Goal: Information Seeking & Learning: Learn about a topic

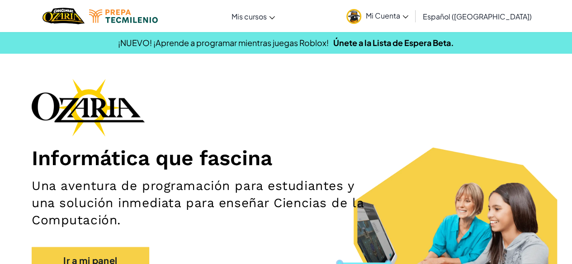
click at [331, 85] on div "Informática que fascina Una aventura de programación para estudiantes y una sol…" at bounding box center [286, 181] width 509 height 205
click at [394, 18] on span "Mi Cuenta" at bounding box center [387, 15] width 42 height 9
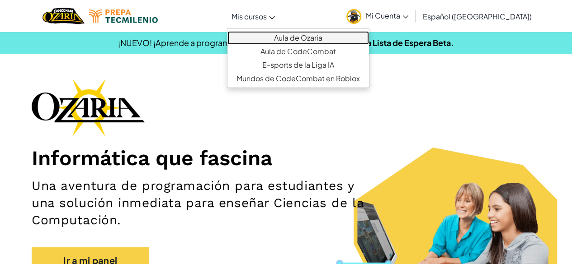
click at [300, 37] on link "Aula de Ozaria" at bounding box center [297, 38] width 141 height 14
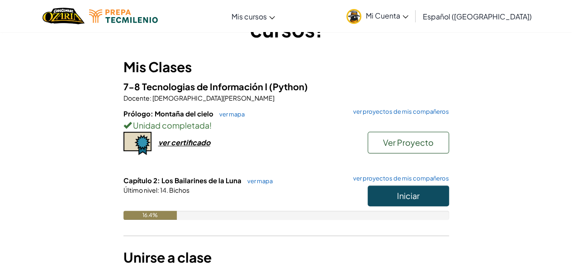
scroll to position [62, 0]
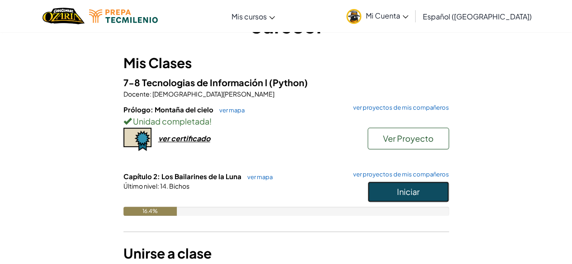
click at [426, 194] on button "Iniciar" at bounding box center [407, 192] width 81 height 21
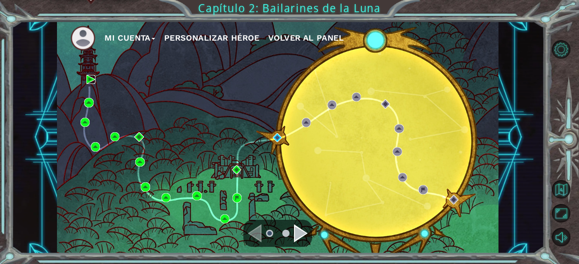
click at [89, 83] on img at bounding box center [90, 79] width 9 height 9
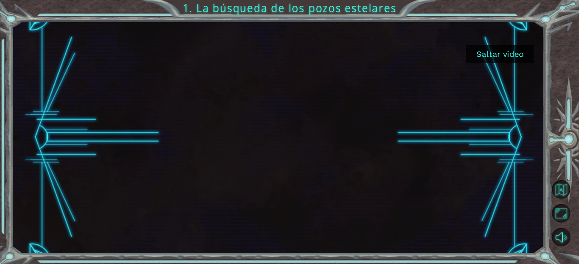
click at [513, 58] on button "Saltar video" at bounding box center [500, 54] width 68 height 18
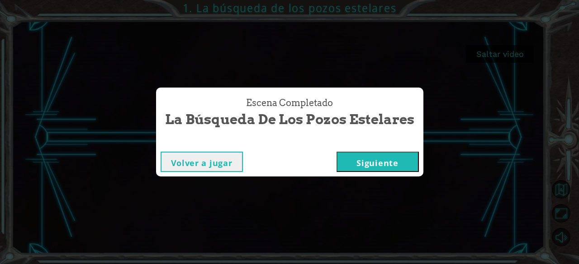
click at [349, 160] on button "Siguiente" at bounding box center [377, 162] width 82 height 20
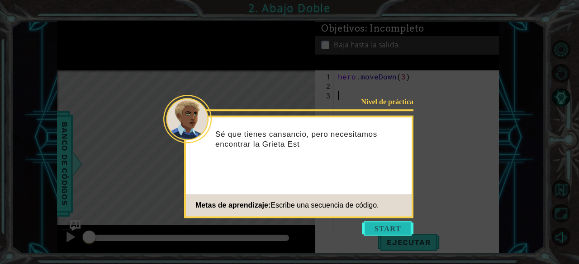
click at [369, 225] on button "Start" at bounding box center [388, 228] width 52 height 14
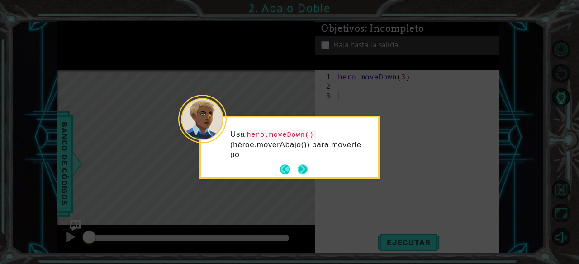
click at [302, 165] on button "Next" at bounding box center [302, 170] width 10 height 10
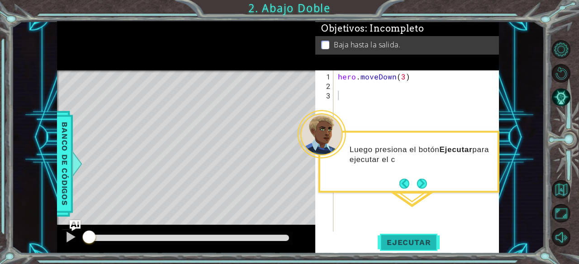
click at [391, 240] on span "Ejecutar" at bounding box center [408, 242] width 62 height 9
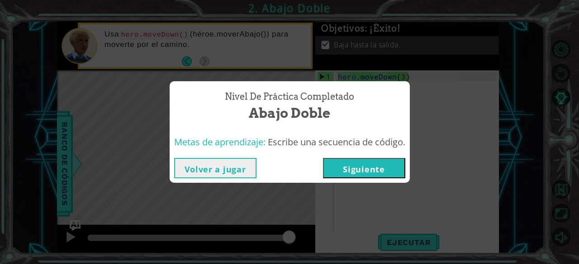
click at [354, 167] on button "Siguiente" at bounding box center [364, 168] width 82 height 20
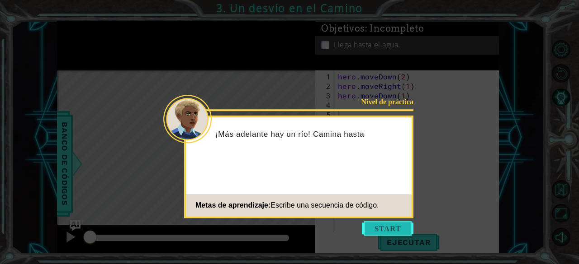
click at [396, 231] on button "Start" at bounding box center [388, 228] width 52 height 14
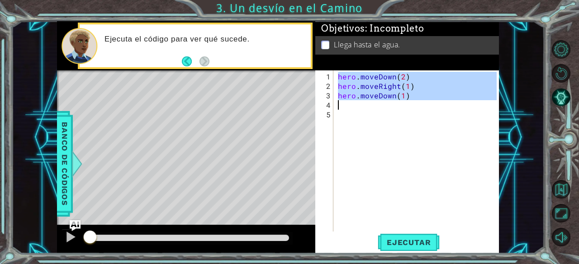
drag, startPoint x: 336, startPoint y: 75, endPoint x: 412, endPoint y: 105, distance: 81.6
click at [412, 105] on div "hero . moveDown ( 2 ) hero . moveRight ( 1 ) hero . moveDown ( 1 )" at bounding box center [418, 162] width 165 height 180
type textarea "hero.moveDown(1)"
click at [401, 235] on button "Ejecutar" at bounding box center [408, 243] width 62 height 19
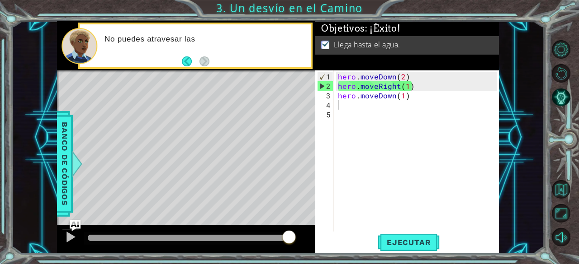
drag, startPoint x: 124, startPoint y: 240, endPoint x: 441, endPoint y: 236, distance: 317.3
click at [441, 236] on body "1 ההההההההההההההההההההההההההההההההההההההההההההההההההההההההההההההההההההההההההההה…" at bounding box center [289, 132] width 579 height 264
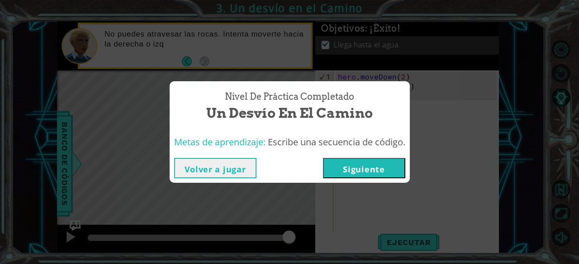
click at [375, 168] on button "Siguiente" at bounding box center [364, 168] width 82 height 20
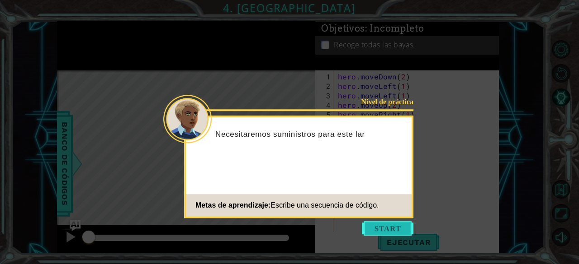
click at [377, 229] on button "Start" at bounding box center [388, 228] width 52 height 14
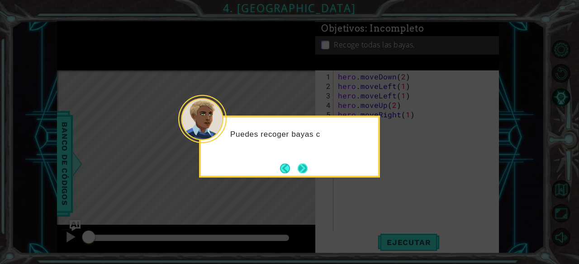
click at [300, 165] on button "Next" at bounding box center [302, 169] width 10 height 10
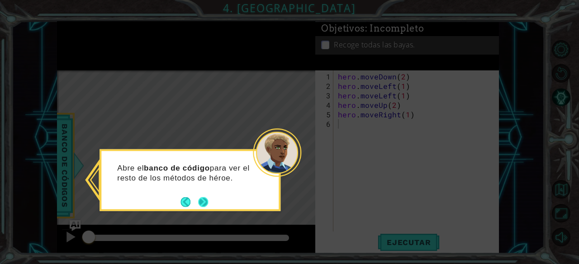
click at [207, 199] on button "Next" at bounding box center [203, 202] width 10 height 10
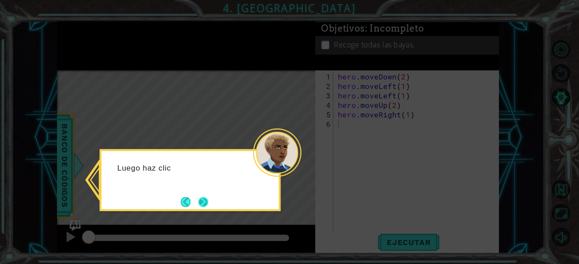
click at [200, 200] on button "Next" at bounding box center [203, 202] width 10 height 10
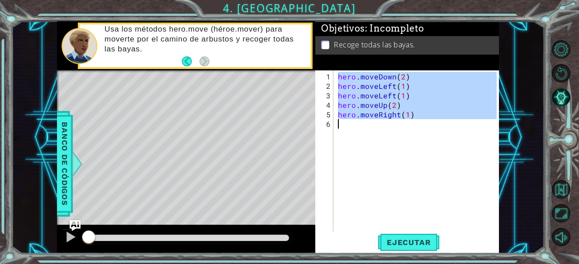
drag, startPoint x: 338, startPoint y: 75, endPoint x: 410, endPoint y: 121, distance: 84.5
click at [410, 121] on div "hero . moveDown ( 2 ) hero . moveLeft ( 1 ) hero . moveLeft ( 1 ) hero . moveUp…" at bounding box center [418, 162] width 165 height 180
type textarea "hero.moveRight(1)"
click at [397, 245] on span "Ejecutar" at bounding box center [408, 242] width 62 height 9
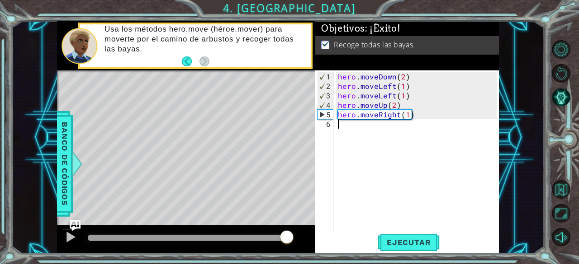
drag, startPoint x: 113, startPoint y: 242, endPoint x: 307, endPoint y: 240, distance: 193.5
click at [307, 240] on div at bounding box center [186, 239] width 258 height 29
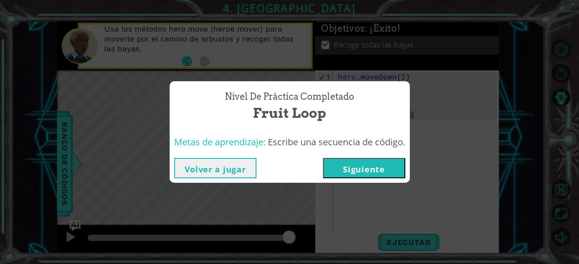
click at [350, 164] on button "Siguiente" at bounding box center [364, 168] width 82 height 20
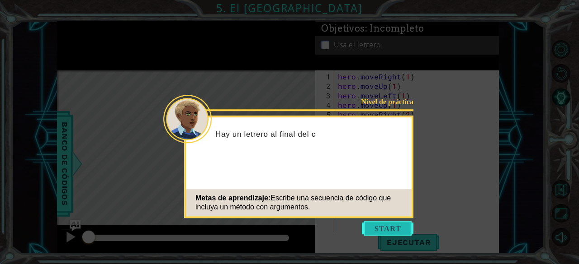
click at [377, 227] on button "Start" at bounding box center [388, 228] width 52 height 14
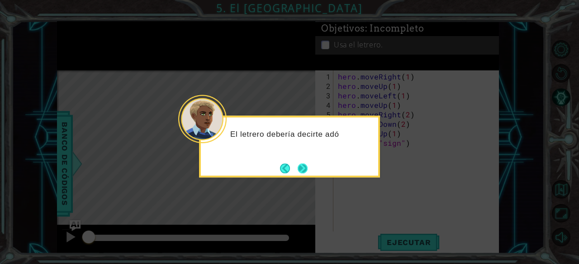
click at [299, 169] on button "Next" at bounding box center [302, 169] width 10 height 10
click at [306, 165] on button "Next" at bounding box center [302, 169] width 10 height 10
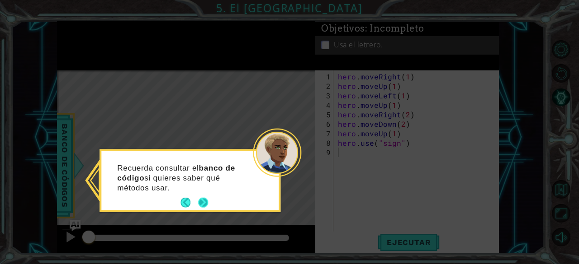
click at [204, 203] on button "Next" at bounding box center [203, 203] width 10 height 10
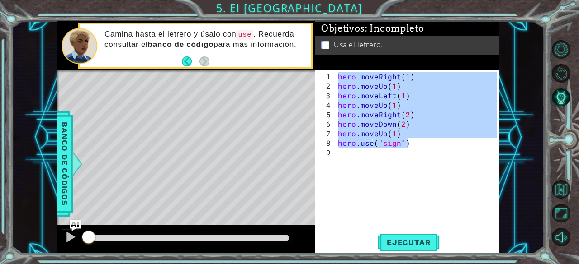
drag, startPoint x: 337, startPoint y: 76, endPoint x: 410, endPoint y: 144, distance: 99.1
click at [410, 144] on div "hero . moveRight ( 1 ) hero . moveUp ( 1 ) hero . moveLeft ( 1 ) hero . moveUp …" at bounding box center [418, 162] width 165 height 180
click at [402, 239] on span "Ejecutar" at bounding box center [408, 242] width 62 height 9
type textarea "hero.use("sign")"
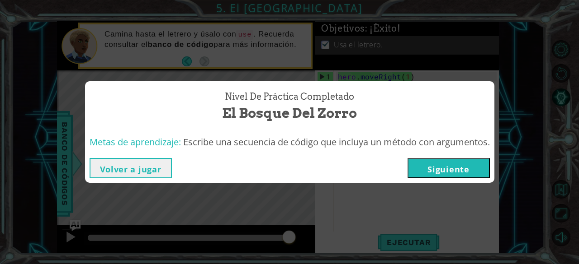
click at [419, 171] on button "Siguiente" at bounding box center [448, 168] width 82 height 20
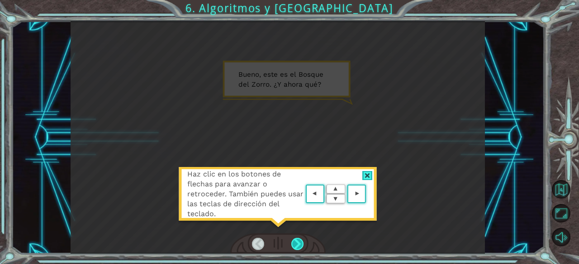
click at [296, 247] on div at bounding box center [297, 244] width 13 height 13
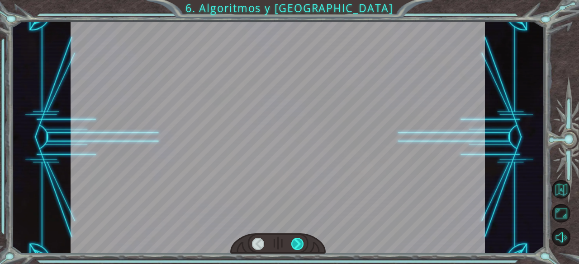
click at [296, 247] on div at bounding box center [297, 244] width 13 height 13
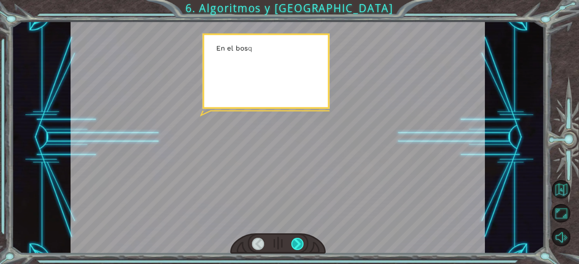
click at [296, 247] on div at bounding box center [297, 244] width 13 height 13
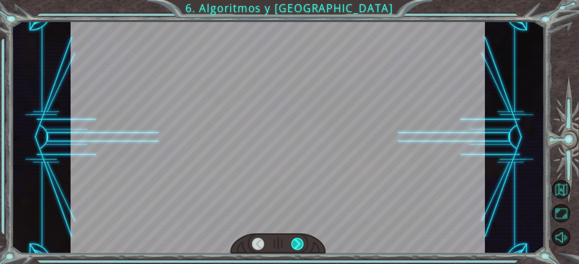
click at [296, 247] on div at bounding box center [297, 244] width 13 height 13
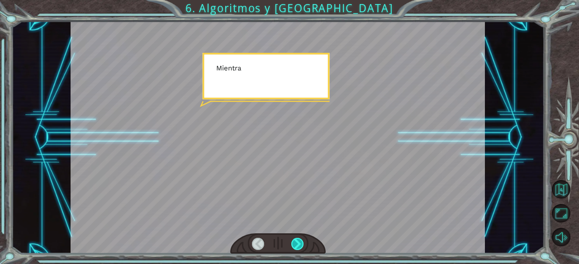
click at [296, 247] on div at bounding box center [297, 244] width 13 height 13
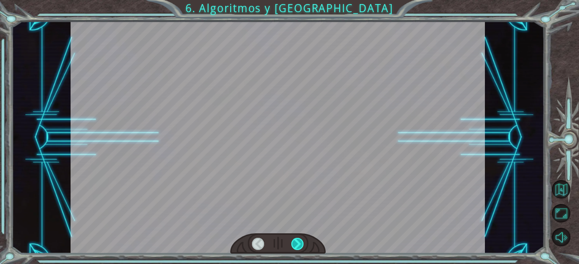
click at [296, 247] on div at bounding box center [297, 244] width 13 height 13
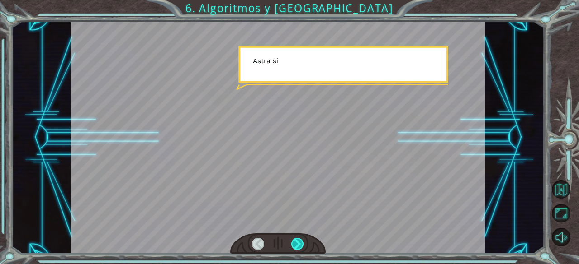
click at [296, 247] on div at bounding box center [297, 244] width 13 height 13
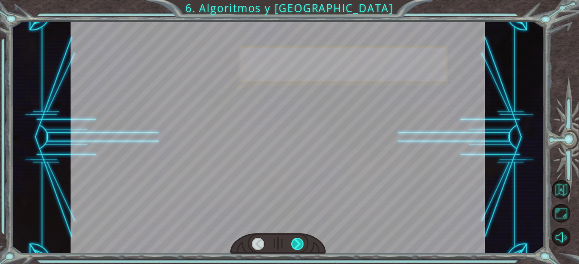
click at [296, 247] on div at bounding box center [297, 244] width 13 height 13
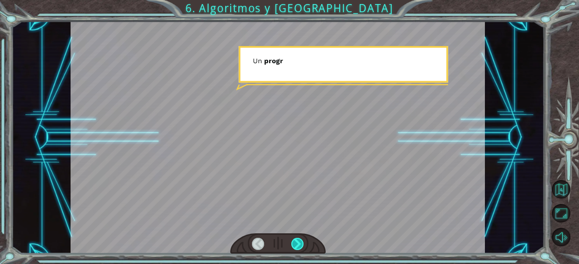
click at [296, 247] on div at bounding box center [297, 244] width 13 height 13
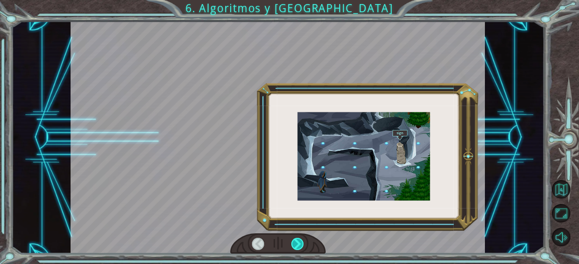
click at [296, 247] on div at bounding box center [297, 244] width 13 height 13
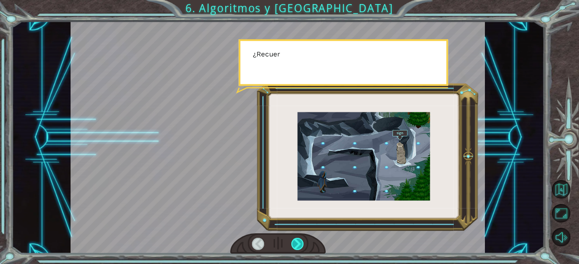
click at [296, 247] on div at bounding box center [297, 244] width 13 height 13
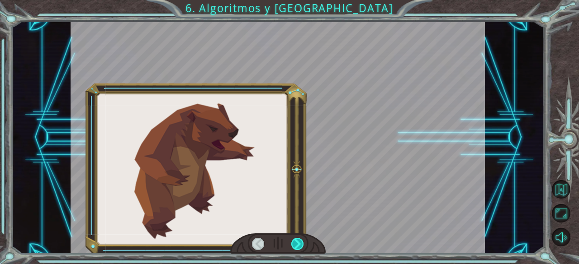
click at [296, 247] on div at bounding box center [297, 244] width 13 height 13
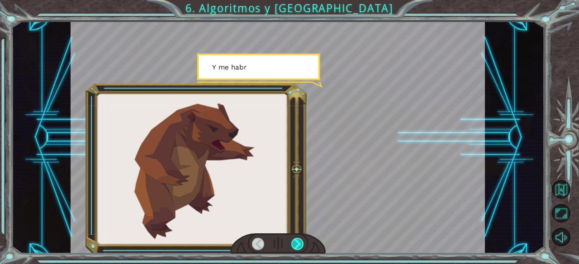
click at [296, 247] on div at bounding box center [297, 244] width 13 height 13
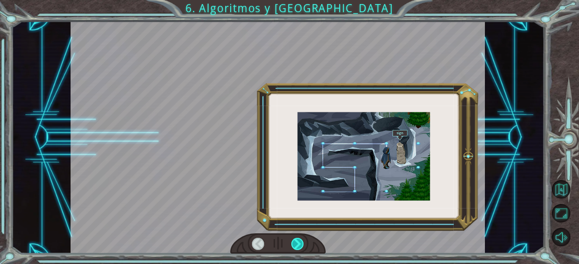
click at [296, 247] on div at bounding box center [297, 244] width 13 height 13
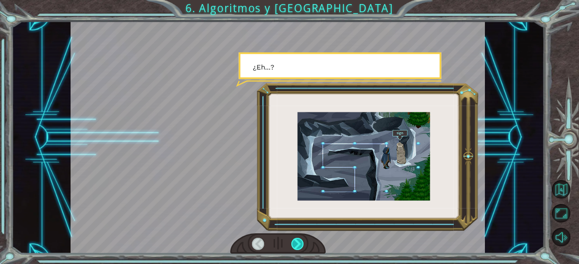
click at [296, 247] on div at bounding box center [297, 244] width 13 height 13
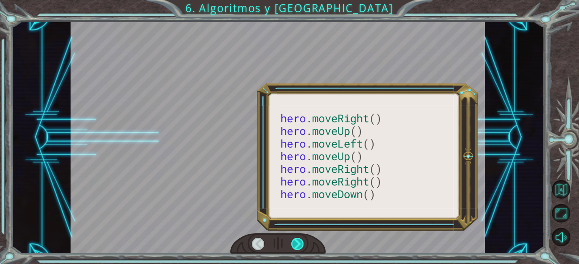
click at [296, 247] on div at bounding box center [297, 244] width 13 height 13
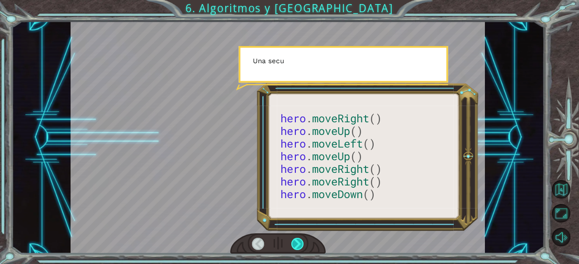
click at [296, 247] on div at bounding box center [297, 244] width 13 height 13
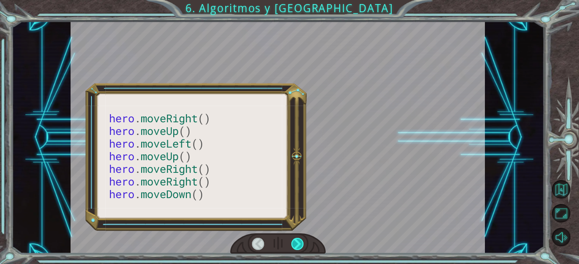
click at [296, 247] on div at bounding box center [297, 244] width 13 height 13
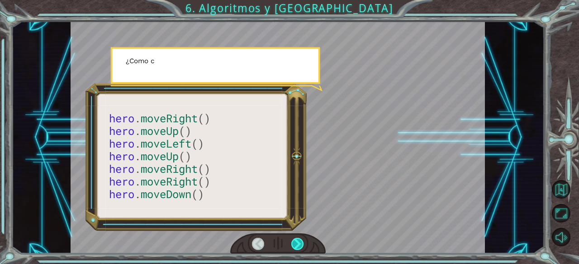
click at [296, 247] on div at bounding box center [297, 244] width 13 height 13
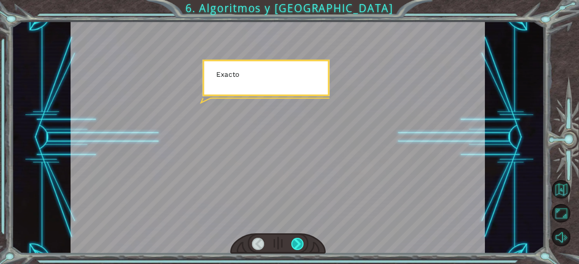
click at [296, 247] on div at bounding box center [297, 244] width 13 height 13
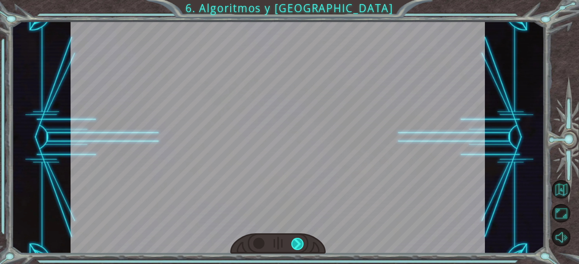
click at [296, 0] on div "hero . moveRight () hero . moveUp () hero . moveLeft () hero . moveUp () hero .…" at bounding box center [289, 0] width 579 height 0
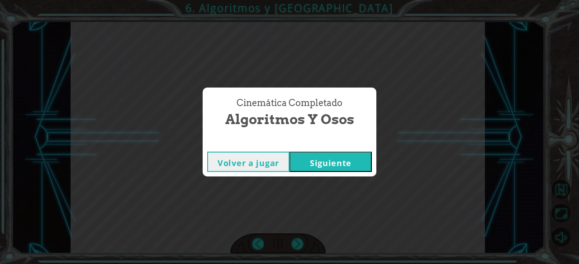
click at [296, 247] on div "Cinemática Completado Algoritmos y Osos Volver a jugar [GEOGRAPHIC_DATA]" at bounding box center [289, 132] width 579 height 264
click at [311, 164] on button "Siguiente" at bounding box center [330, 162] width 82 height 20
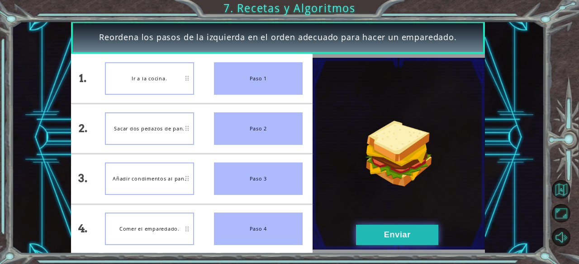
click at [372, 235] on button "Enviar" at bounding box center [397, 235] width 82 height 20
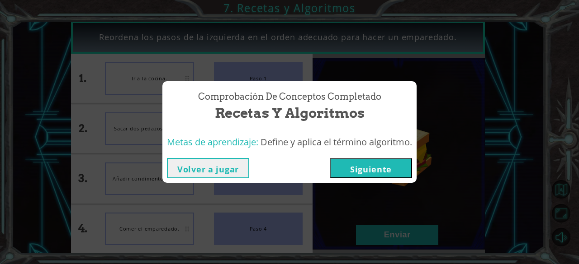
click at [353, 174] on button "Siguiente" at bounding box center [371, 168] width 82 height 20
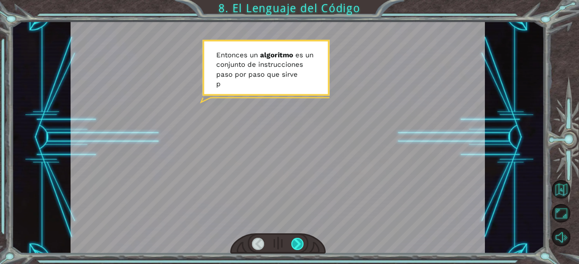
click at [298, 239] on div at bounding box center [297, 244] width 13 height 13
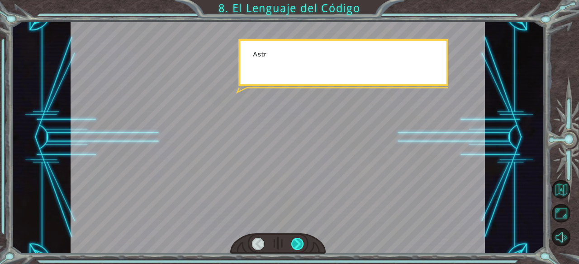
click at [298, 239] on div at bounding box center [297, 244] width 13 height 13
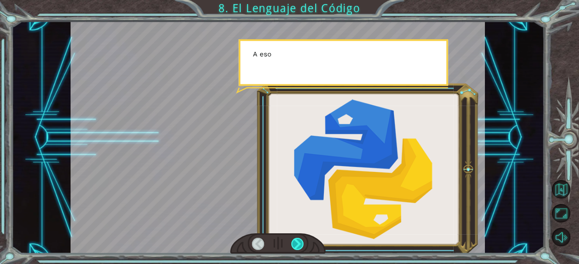
click at [298, 239] on div at bounding box center [297, 244] width 13 height 13
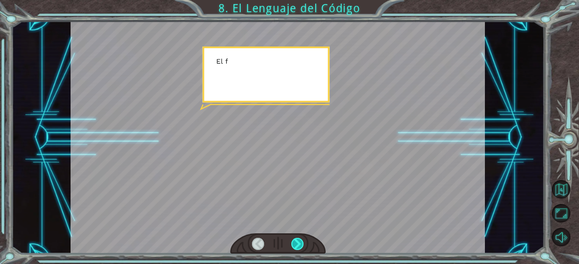
click at [298, 239] on div at bounding box center [297, 244] width 13 height 13
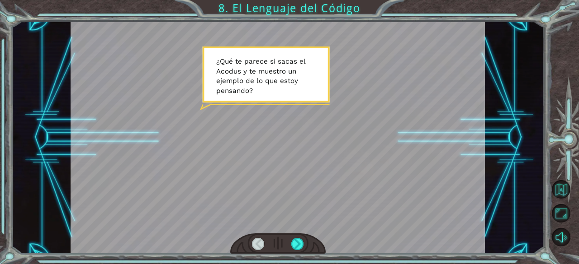
click at [518, 174] on div "E n t o n c e s u n a l g o r i t m o e s u n c o n j u n t o d e i n s t r u c…" at bounding box center [278, 137] width 532 height 233
click at [294, 243] on div at bounding box center [297, 244] width 13 height 13
click at [294, 0] on div "E n t o n c e s u n a l g o r i t m o e s u n c o n j u n t o d e i n s t r u c…" at bounding box center [289, 0] width 579 height 0
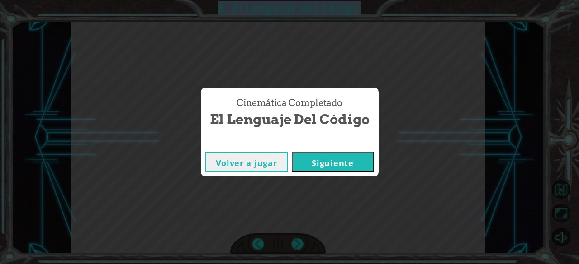
click at [294, 243] on div "Cinemática Completado El Lenguaje del Código Volver a jugar [GEOGRAPHIC_DATA]" at bounding box center [289, 132] width 579 height 264
click at [327, 168] on button "Siguiente" at bounding box center [333, 162] width 82 height 20
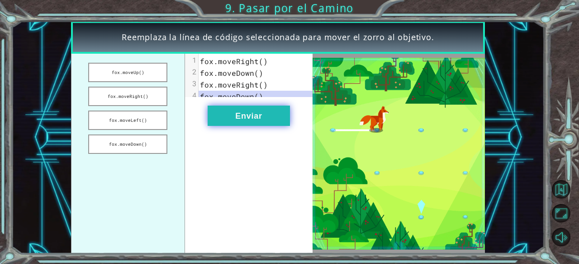
click at [268, 126] on button "Enviar" at bounding box center [248, 116] width 82 height 20
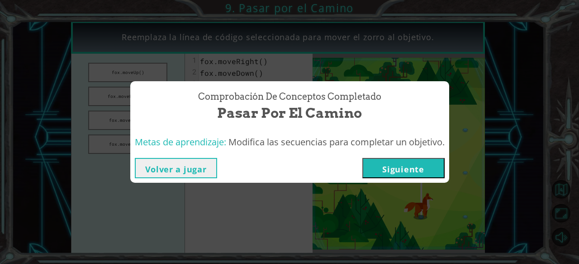
click at [393, 167] on button "Siguiente" at bounding box center [403, 168] width 82 height 20
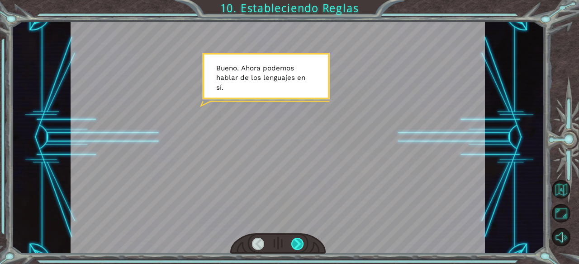
click at [297, 240] on div at bounding box center [297, 244] width 13 height 13
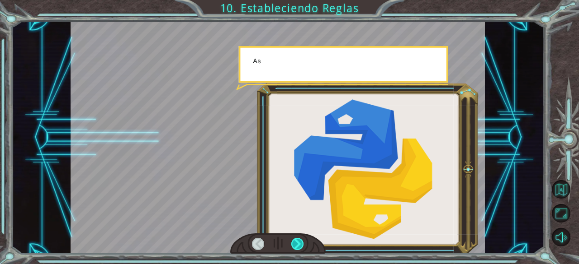
click at [297, 240] on div at bounding box center [297, 244] width 13 height 13
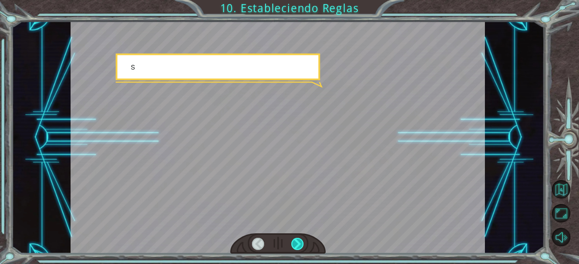
click at [297, 240] on div at bounding box center [297, 244] width 13 height 13
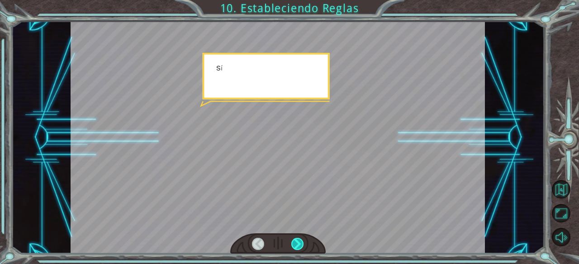
click at [297, 240] on div at bounding box center [297, 244] width 13 height 13
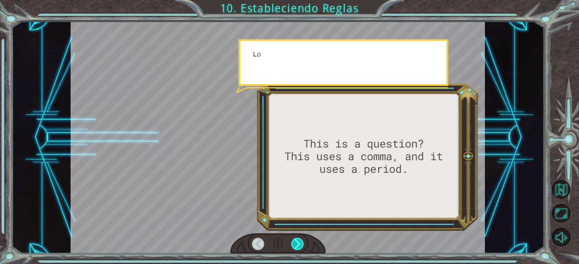
click at [297, 240] on div at bounding box center [297, 244] width 13 height 13
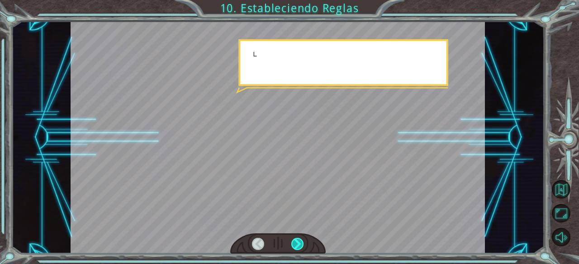
click at [297, 240] on div at bounding box center [297, 244] width 13 height 13
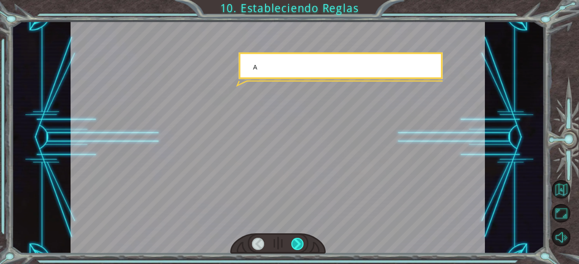
click at [297, 240] on div at bounding box center [297, 244] width 13 height 13
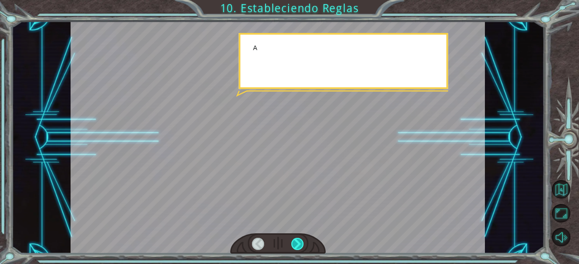
click at [297, 240] on div at bounding box center [297, 244] width 13 height 13
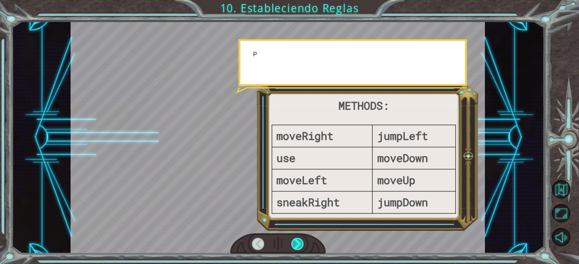
click at [297, 240] on div at bounding box center [297, 244] width 13 height 13
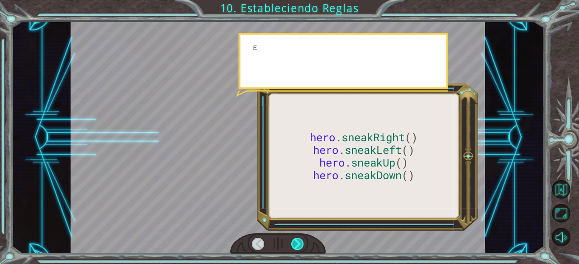
click at [297, 240] on div at bounding box center [297, 244] width 13 height 13
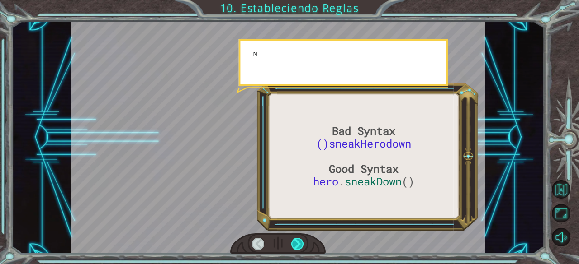
click at [297, 240] on div at bounding box center [297, 244] width 13 height 13
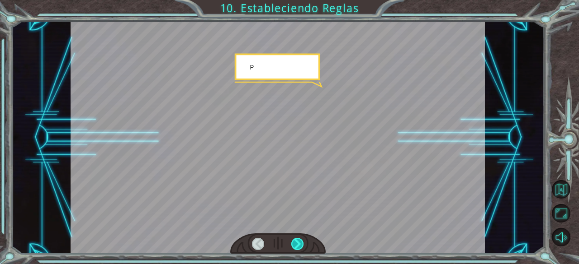
click at [297, 240] on div at bounding box center [297, 244] width 13 height 13
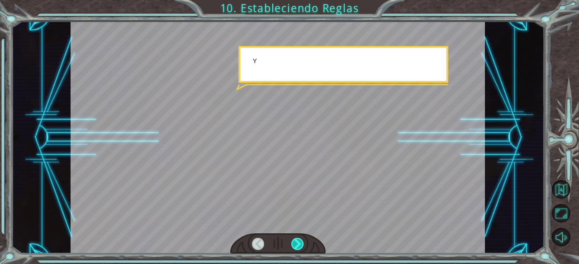
click at [297, 240] on div at bounding box center [297, 244] width 13 height 13
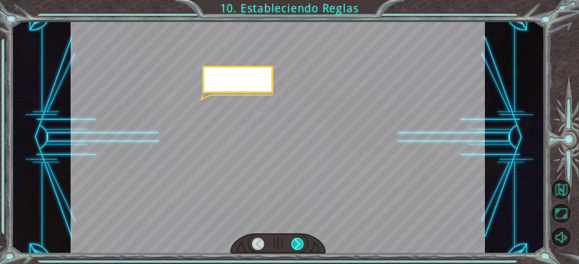
click at [297, 240] on div at bounding box center [297, 244] width 13 height 13
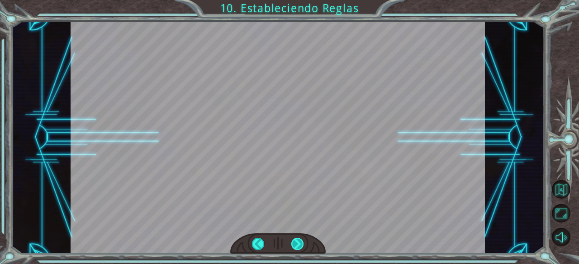
click at [297, 0] on div "Bad Syntax ()sneakHerodown Good Syntax hero . sneakDown () B u e n o . A h o r …" at bounding box center [289, 0] width 579 height 0
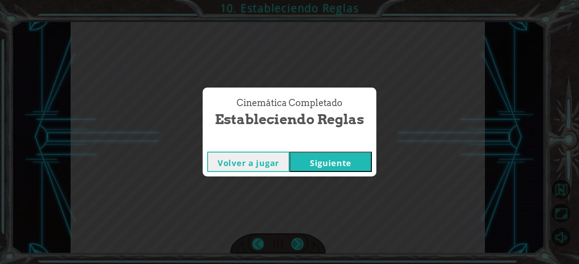
click at [297, 240] on div "Cinemática Completado Estableciendo Reglas Volver a jugar [GEOGRAPHIC_DATA]" at bounding box center [289, 132] width 579 height 264
click at [297, 153] on button "Siguiente" at bounding box center [330, 162] width 82 height 20
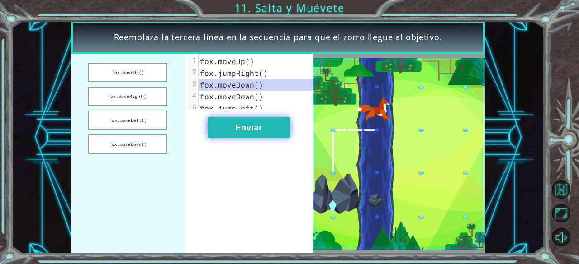
click at [275, 137] on button "Enviar" at bounding box center [248, 128] width 82 height 20
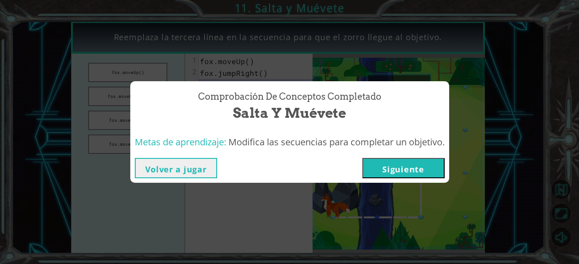
click at [391, 169] on button "Siguiente" at bounding box center [403, 168] width 82 height 20
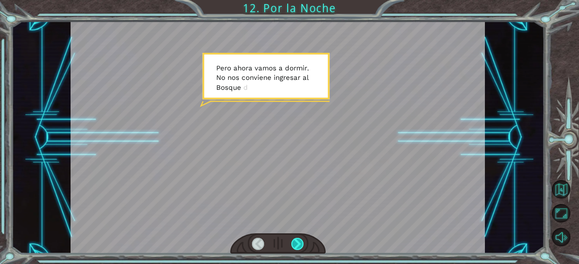
click at [297, 242] on div at bounding box center [297, 244] width 13 height 13
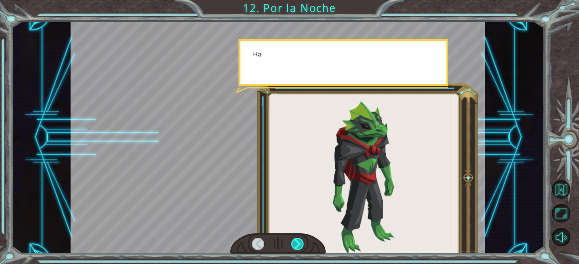
click at [297, 242] on div at bounding box center [297, 244] width 13 height 13
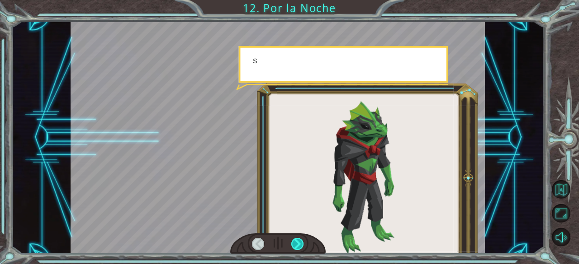
click at [297, 242] on div at bounding box center [297, 244] width 13 height 13
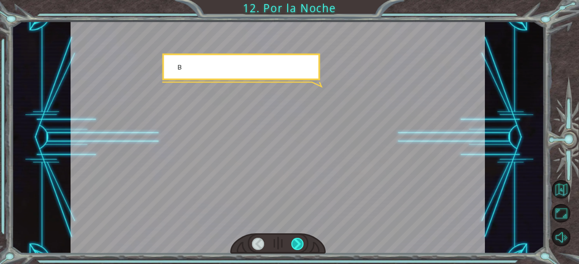
click at [297, 242] on div at bounding box center [297, 244] width 13 height 13
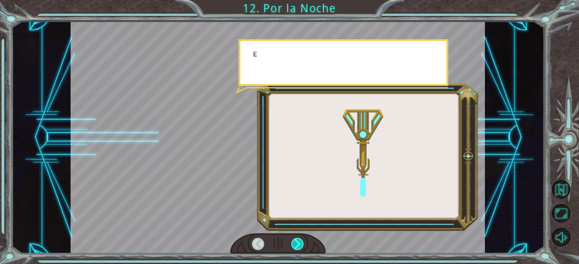
click at [297, 242] on div at bounding box center [297, 244] width 13 height 13
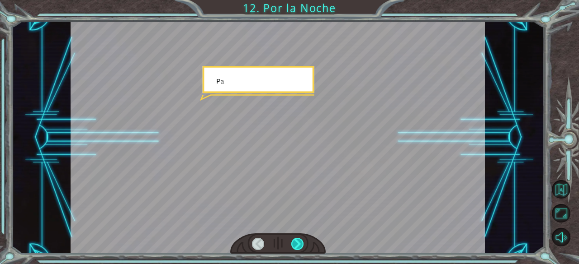
click at [297, 242] on div at bounding box center [297, 244] width 13 height 13
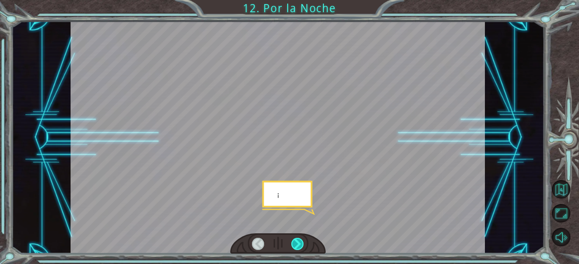
click at [297, 242] on div at bounding box center [297, 244] width 13 height 13
click at [297, 0] on div "P e r o a h o r a v a m o s a d o r m i r . N o n o s c o n v i e n e i n g r e…" at bounding box center [289, 0] width 579 height 0
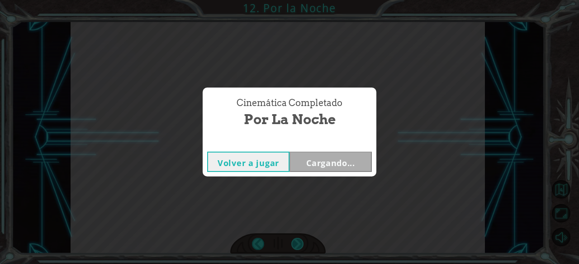
click at [297, 242] on div "Cinemática Completado Por la Noche Volver a jugar Cargando..." at bounding box center [289, 132] width 579 height 264
click at [297, 242] on div "Cinemática Completado Por la Noche Volver a jugar [GEOGRAPHIC_DATA]" at bounding box center [289, 132] width 579 height 264
click at [307, 160] on button "Siguiente" at bounding box center [330, 162] width 82 height 20
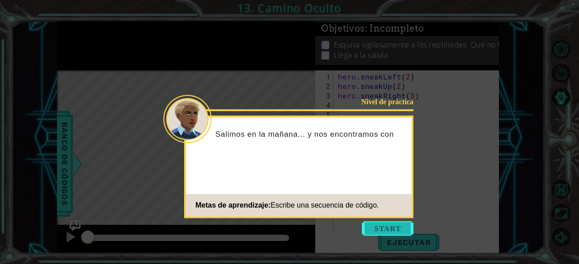
click at [381, 224] on button "Start" at bounding box center [388, 228] width 52 height 14
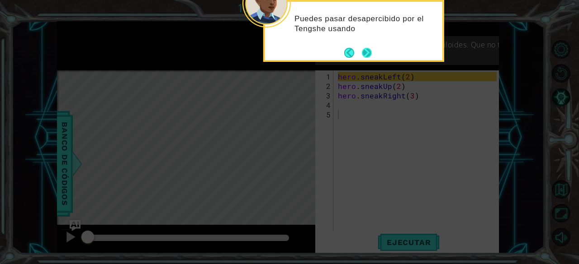
click at [374, 52] on div "Puedes pasar desapercibido por el Tengshe usando" at bounding box center [353, 31] width 181 height 62
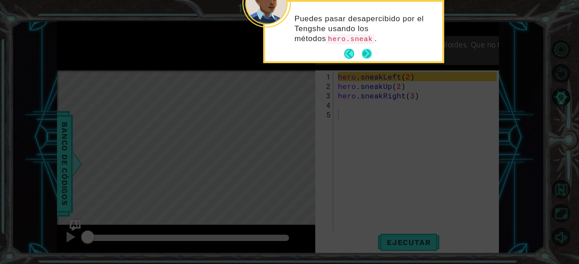
click at [369, 55] on button "Next" at bounding box center [366, 54] width 11 height 11
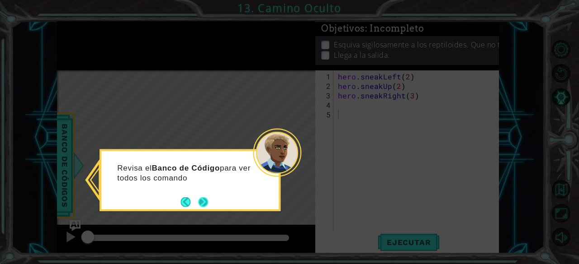
click at [207, 198] on button "Next" at bounding box center [203, 202] width 10 height 10
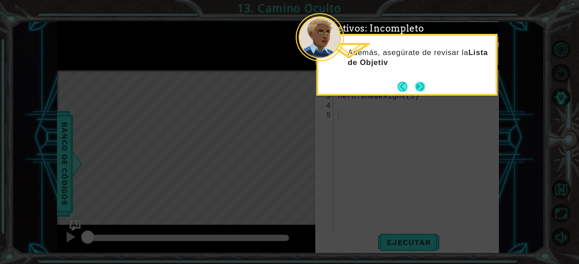
click at [416, 89] on button "Next" at bounding box center [420, 87] width 10 height 10
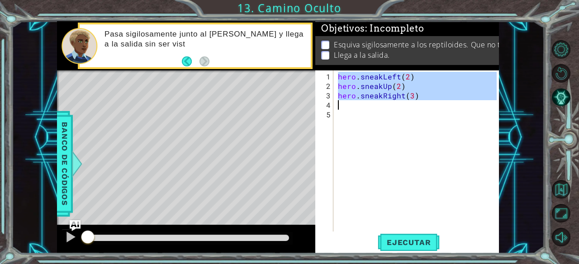
drag, startPoint x: 336, startPoint y: 77, endPoint x: 422, endPoint y: 100, distance: 88.5
click at [422, 100] on div "hero . sneakLeft ( 2 ) hero . sneakUp ( 2 ) hero . sneakRight ( 3 )" at bounding box center [418, 162] width 165 height 180
type textarea "hero.sneakRight(3)"
click at [410, 247] on button "Ejecutar" at bounding box center [408, 243] width 62 height 19
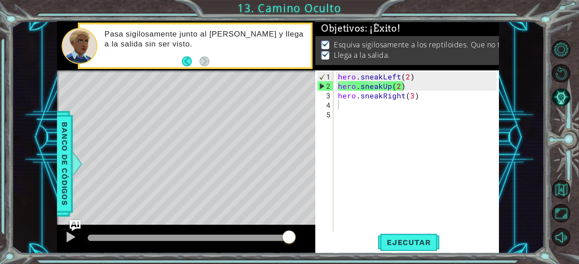
drag, startPoint x: 104, startPoint y: 237, endPoint x: 330, endPoint y: 237, distance: 225.6
click at [330, 237] on div "1 ההההההההההההההההההההההההההההההההההההההההההההההההההההההההההההההההההההההההההההה…" at bounding box center [277, 137] width 441 height 233
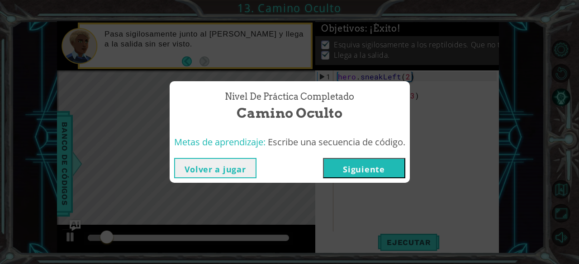
click at [371, 167] on button "Siguiente" at bounding box center [364, 168] width 82 height 20
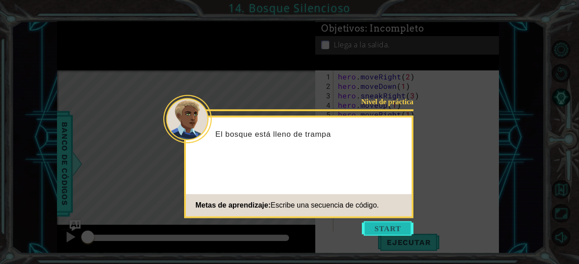
click at [373, 233] on button "Start" at bounding box center [388, 228] width 52 height 14
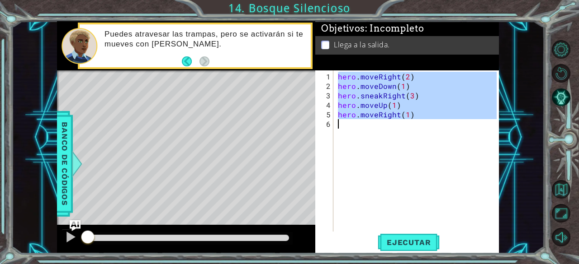
drag, startPoint x: 336, startPoint y: 77, endPoint x: 416, endPoint y: 129, distance: 94.8
click at [416, 129] on div "hero . moveRight ( 2 ) hero . moveDown ( 1 ) hero . sneakRight ( 3 ) hero . mov…" at bounding box center [418, 162] width 165 height 180
type textarea "hero.moveRight(1)"
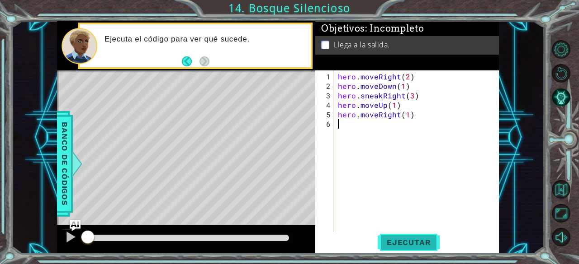
click at [421, 245] on span "Ejecutar" at bounding box center [408, 242] width 62 height 9
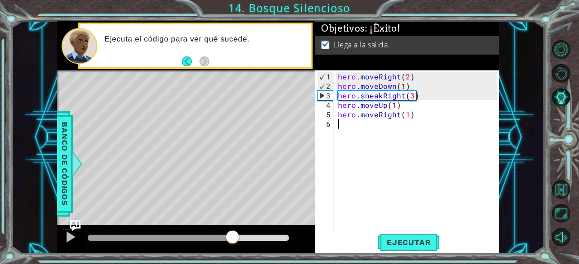
drag, startPoint x: 106, startPoint y: 239, endPoint x: 287, endPoint y: 227, distance: 181.2
click at [287, 227] on div at bounding box center [186, 239] width 258 height 29
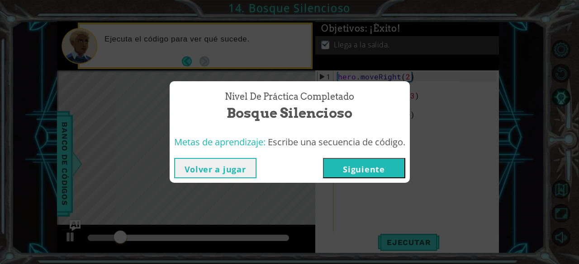
click at [370, 164] on button "Siguiente" at bounding box center [364, 168] width 82 height 20
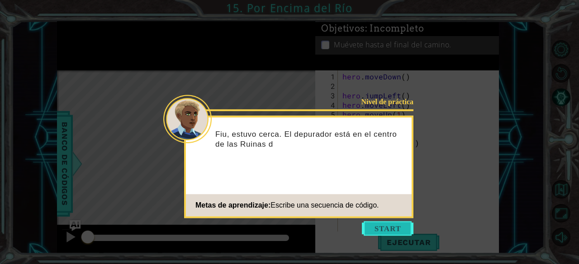
click at [388, 226] on button "Start" at bounding box center [388, 228] width 52 height 14
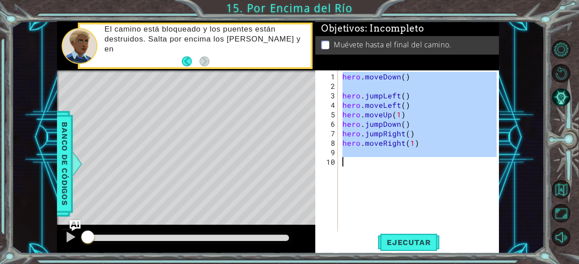
drag, startPoint x: 342, startPoint y: 75, endPoint x: 418, endPoint y: 158, distance: 112.3
click at [418, 158] on div "hero . moveDown ( ) hero . jumpLeft ( ) hero . moveLeft ( ) hero . moveUp ( 1 )…" at bounding box center [420, 162] width 161 height 180
click at [401, 242] on span "Ejecutar" at bounding box center [408, 242] width 62 height 9
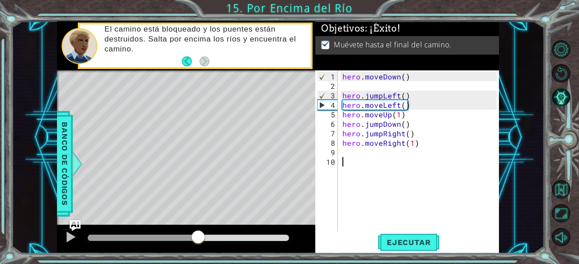
drag, startPoint x: 118, startPoint y: 237, endPoint x: 324, endPoint y: 256, distance: 206.1
click at [324, 256] on div "1 ההההההההההההההההההההההההההההההההההההההההההההההההההההההההההההההההההההההההההההה…" at bounding box center [289, 132] width 579 height 264
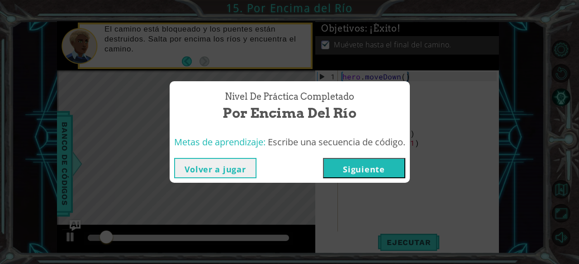
click at [341, 168] on button "Siguiente" at bounding box center [364, 168] width 82 height 20
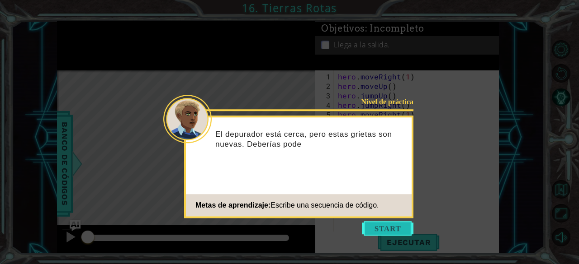
click at [378, 224] on button "Start" at bounding box center [388, 228] width 52 height 14
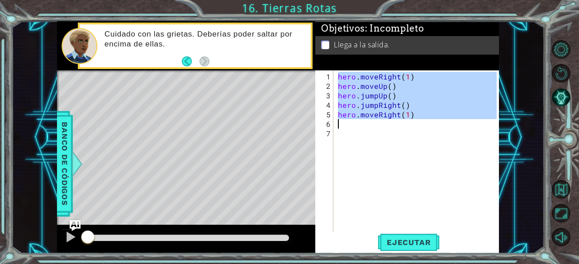
drag, startPoint x: 336, startPoint y: 74, endPoint x: 415, endPoint y: 122, distance: 92.3
click at [415, 122] on div "hero . moveRight ( 1 ) hero . moveUp ( ) hero . jumpUp ( ) hero . jumpRight ( )…" at bounding box center [418, 162] width 165 height 180
paste textarea "Escribir "Mover hacia la derecha 1 paso""
type textarea "Escribir "Mover hacia la derecha 1 paso""
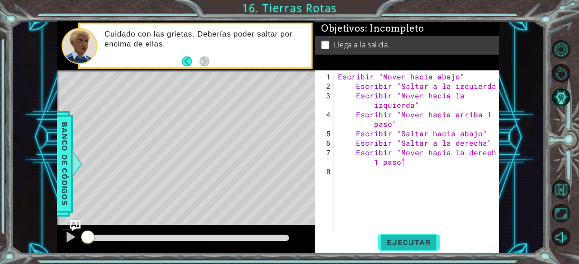
click at [400, 243] on span "Ejecutar" at bounding box center [408, 242] width 62 height 9
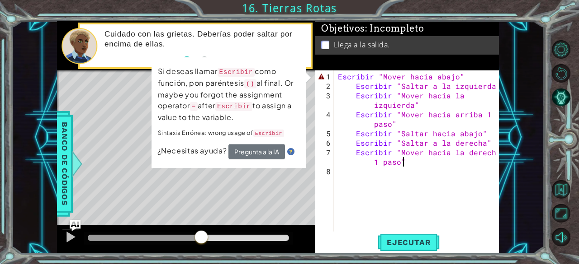
drag, startPoint x: 102, startPoint y: 234, endPoint x: 320, endPoint y: 235, distance: 217.9
click at [320, 235] on div "1 ההההההההההההההההההההההההההההההההההההההההההההההההההההההההההההההההההההההההההההה…" at bounding box center [277, 137] width 441 height 233
click at [315, 208] on div "Escribir "Mover hacia la derecha 1 paso" 1 2 3 4 5 6 7 8 Escribir "Mover hacia …" at bounding box center [406, 151] width 182 height 161
click at [348, 202] on div "Escribir "Mover hacia abajo" Escribir "Saltar a la izquierda" Escribir "Mover h…" at bounding box center [418, 162] width 165 height 180
click at [387, 237] on button "Ejecutar" at bounding box center [408, 243] width 62 height 19
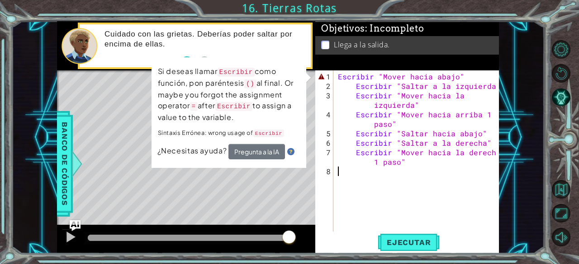
click at [336, 76] on div "Escribir "Mover hacia abajo" Escribir "Saltar a la izquierda" Escribir "Mover h…" at bounding box center [418, 162] width 165 height 180
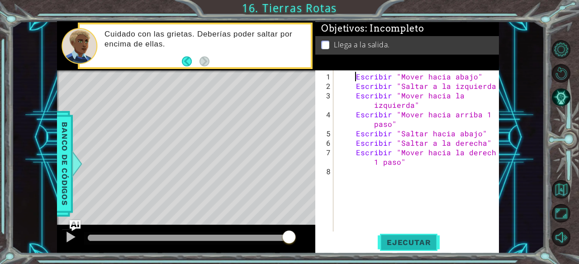
click at [431, 243] on span "Ejecutar" at bounding box center [408, 242] width 62 height 9
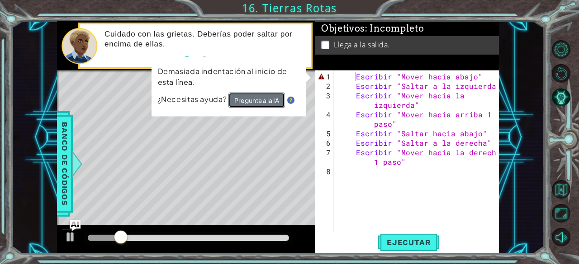
click at [257, 101] on button "Pregunta a la IA" at bounding box center [256, 100] width 57 height 15
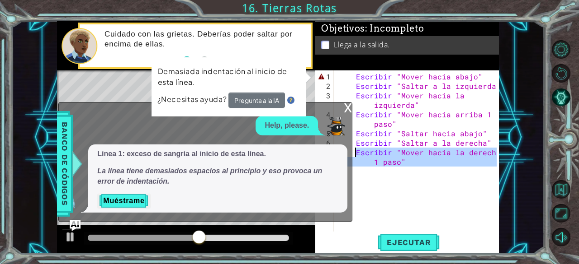
drag, startPoint x: 368, startPoint y: 176, endPoint x: 354, endPoint y: 153, distance: 27.0
click at [354, 153] on div "Escribir "Mover hacia abajo" Escribir "Saltar a la izquierda" Escribir "Mover h…" at bounding box center [418, 162] width 165 height 180
click at [354, 153] on div "Escribir "Mover hacia abajo" Escribir "Saltar a la izquierda" Escribir "Mover h…" at bounding box center [416, 151] width 161 height 161
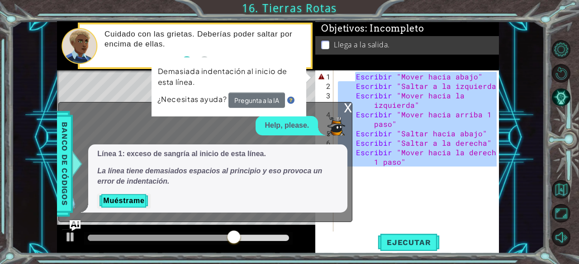
drag, startPoint x: 353, startPoint y: 75, endPoint x: 408, endPoint y: 166, distance: 106.6
click at [408, 166] on div "Escribir "Mover hacia abajo" Escribir "Saltar a la izquierda" Escribir "Mover h…" at bounding box center [418, 162] width 165 height 180
type textarea "Escribir "Mover hacia la derecha 1 paso""
click at [373, 170] on div "Escribir "Mover hacia abajo" Escribir "Saltar a la izquierda" Escribir "Mover h…" at bounding box center [416, 151] width 161 height 161
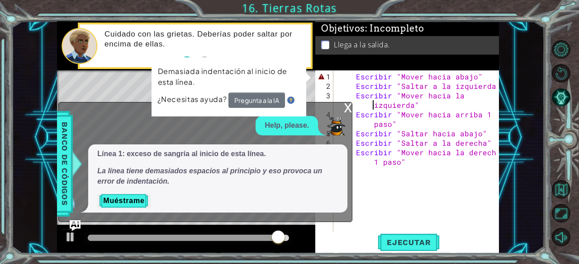
click at [348, 103] on div "Escribir "Mover hacia abajo" Escribir "Saltar a la izquierda" Escribir "Mover h…" at bounding box center [418, 162] width 165 height 180
click at [348, 109] on div "x" at bounding box center [348, 107] width 8 height 9
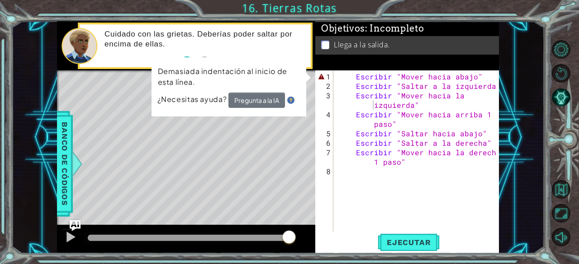
click at [352, 154] on div "Escribir "Mover hacia abajo" Escribir "Saltar a la izquierda" Escribir "Mover h…" at bounding box center [418, 162] width 165 height 180
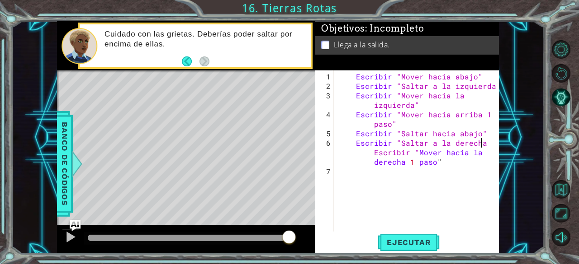
scroll to position [0, 10]
click at [372, 153] on div "Escribir "Mover hacia abajo" Escribir "Saltar a la izquierda" Escribir "Mover h…" at bounding box center [418, 162] width 165 height 180
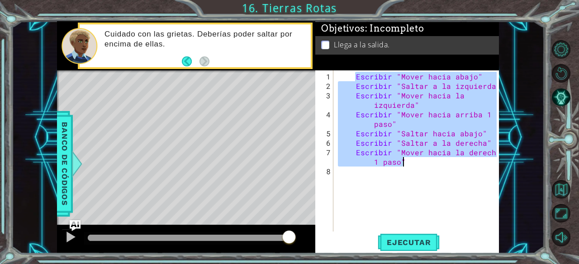
drag, startPoint x: 354, startPoint y: 76, endPoint x: 405, endPoint y: 165, distance: 102.3
click at [405, 165] on div "Escribir "Mover hacia abajo" Escribir "Saltar a la izquierda" Escribir "Mover h…" at bounding box center [418, 162] width 165 height 180
type textarea "Escribir "Saltar a la derecha" Escribir "Mover hacia la derecha 1 paso""
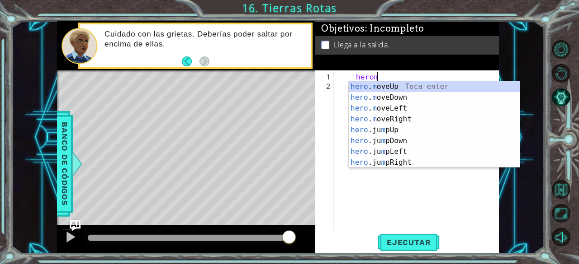
scroll to position [0, 2]
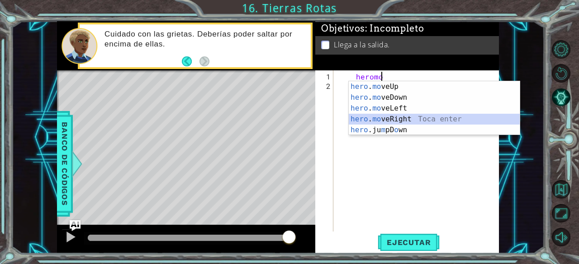
click at [402, 121] on div "hero . mo veUp Toca enter hero . mo veDown Toca enter hero . mo veLeft Toca ent…" at bounding box center [433, 119] width 171 height 76
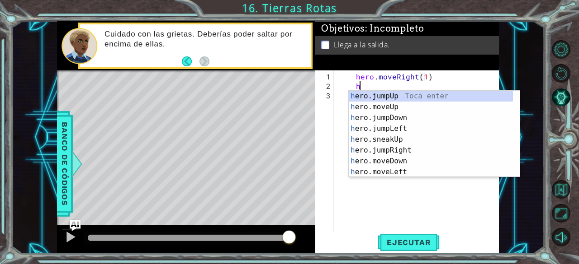
scroll to position [0, 5]
click at [410, 105] on div "h ero.jumpUp Toca enter h ero.moveUp Toca enter h ero.jumpDown Toca enter h ero…" at bounding box center [430, 145] width 165 height 108
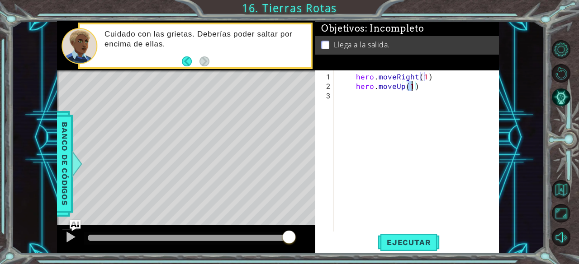
type textarea "hero.moveUp()"
type textarea "h"
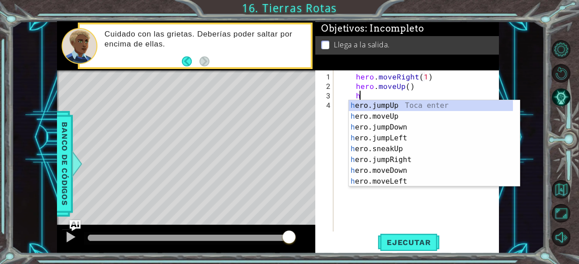
click at [450, 109] on div "h ero.jumpUp Toca enter h ero.moveUp Toca enter h ero.jumpDown Toca enter h ero…" at bounding box center [430, 154] width 165 height 108
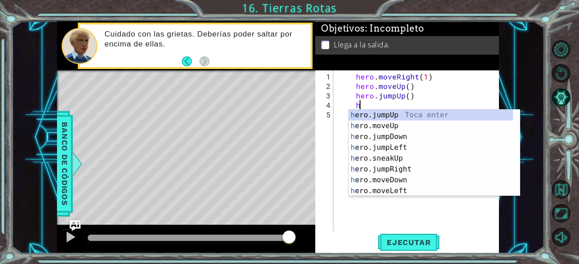
click at [427, 175] on div "h ero.jumpUp Toca enter h ero.moveUp Toca enter h ero.jumpDown Toca enter h ero…" at bounding box center [430, 164] width 165 height 108
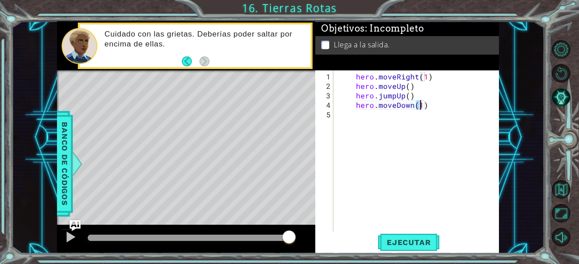
type textarea "hero.moveDown()"
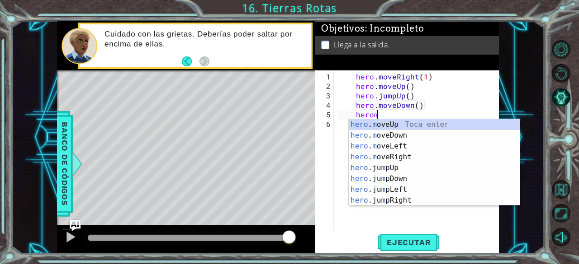
scroll to position [0, 2]
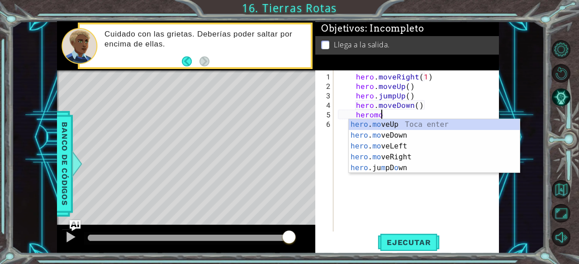
click at [404, 156] on div "hero . mo veUp Toca enter hero . mo veDown Toca enter hero . mo veLeft Toca ent…" at bounding box center [433, 157] width 171 height 76
type textarea "hero.moveRight(1)"
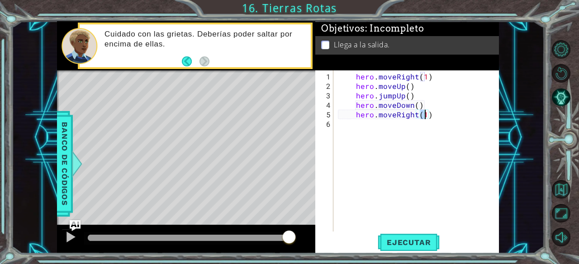
click at [421, 231] on div "hero . moveRight ( 1 ) hero . moveUp ( ) hero . jumpUp ( ) hero . moveDown ( ) …" at bounding box center [418, 162] width 165 height 180
click at [424, 249] on button "Ejecutar" at bounding box center [408, 243] width 62 height 19
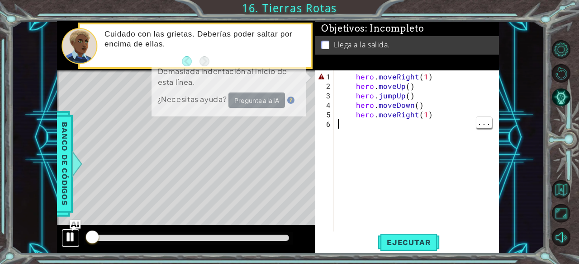
click at [75, 240] on div at bounding box center [71, 237] width 12 height 12
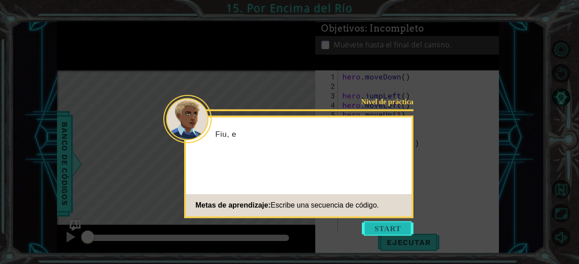
click at [400, 235] on button "Start" at bounding box center [388, 228] width 52 height 14
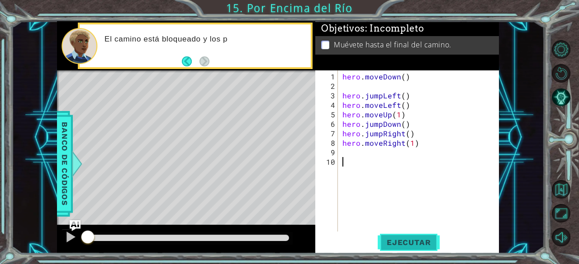
click at [429, 249] on button "Ejecutar" at bounding box center [408, 243] width 62 height 19
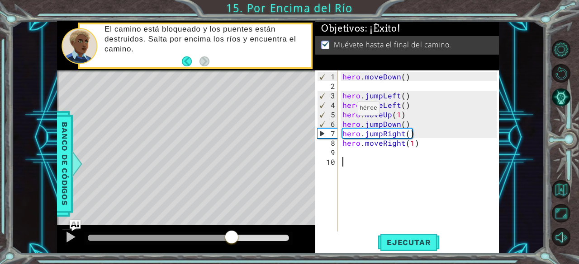
drag, startPoint x: 179, startPoint y: 239, endPoint x: 316, endPoint y: 239, distance: 137.0
click at [316, 239] on div "1 ההההההההההההההההההההההההההההההההההההההההההההההההההההההההההההההההההההההההההההה…" at bounding box center [277, 137] width 441 height 233
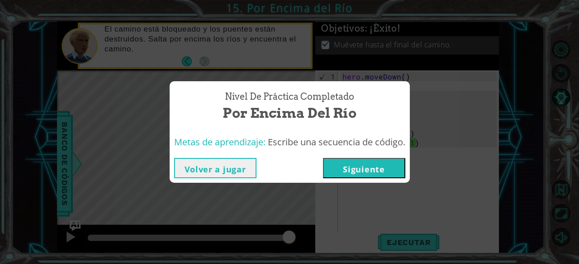
click at [390, 168] on button "Siguiente" at bounding box center [364, 168] width 82 height 20
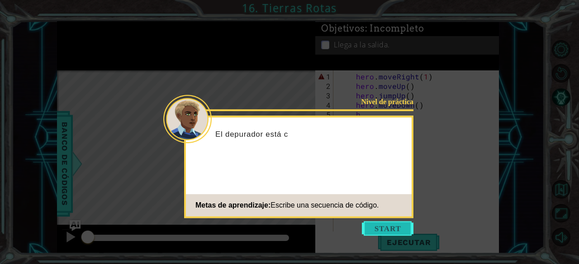
click at [386, 229] on button "Start" at bounding box center [388, 228] width 52 height 14
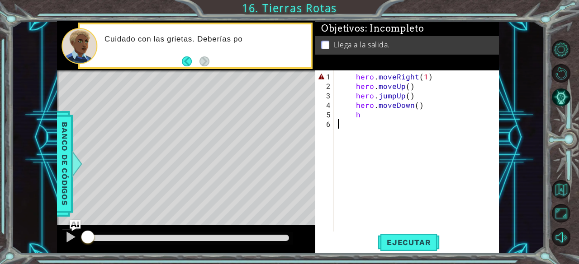
click at [370, 117] on div "hero . moveRight ( 1 ) hero . moveUp ( ) hero . jumpUp ( ) hero . moveDown ( ) h" at bounding box center [418, 162] width 165 height 180
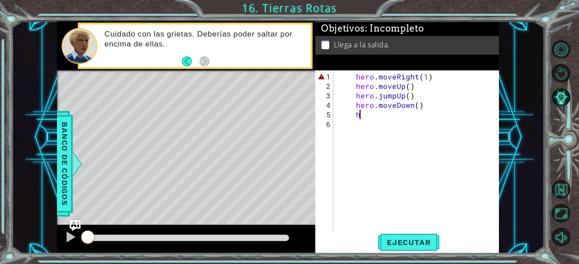
click at [419, 105] on div "hero . moveRight ( 1 ) hero . moveUp ( ) hero . jumpUp ( ) hero . moveDown ( ) h" at bounding box center [418, 162] width 165 height 180
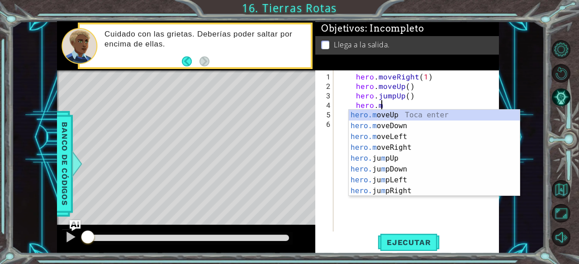
type textarea "hero."
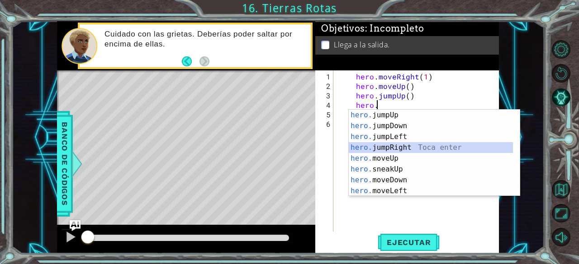
click at [416, 146] on div "hero. jumpUp Toca enter hero. jumpDown Toca enter hero. jumpLeft Toca enter her…" at bounding box center [430, 164] width 165 height 108
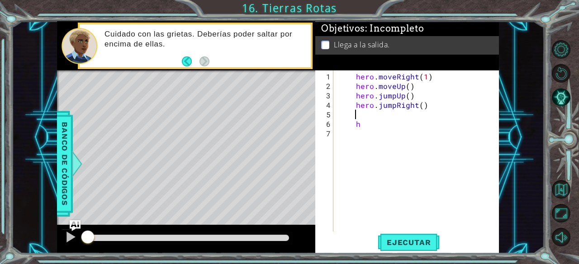
click at [394, 127] on div "hero . moveRight ( 1 ) hero . moveUp ( ) hero . jumpUp ( ) hero . jumpRight ( )…" at bounding box center [418, 162] width 165 height 180
type textarea "h"
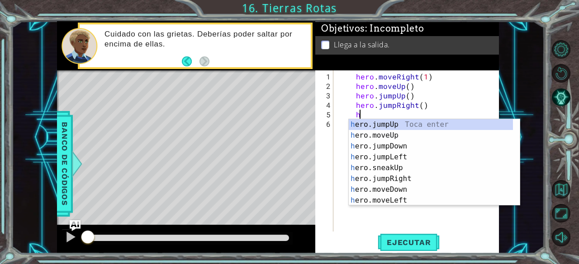
scroll to position [0, 1]
click at [350, 80] on div "hero . moveRight ( 1 ) hero . moveUp ( ) hero . jumpUp ( ) hero . jumpRight ( )…" at bounding box center [418, 162] width 165 height 180
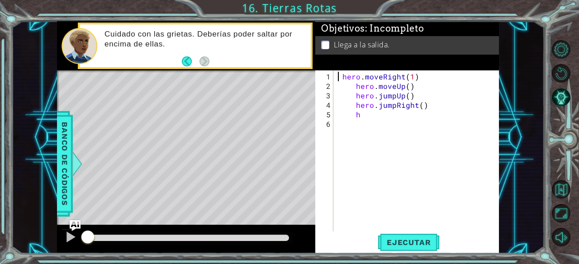
click at [353, 85] on div "hero . moveRight ( 1 ) hero . moveUp ( ) hero . jumpUp ( ) hero . jumpRight ( )…" at bounding box center [418, 162] width 165 height 180
click at [342, 76] on div "hero . moveRight ( 1 ) hero . moveUp ( ) hero . jumpUp ( ) hero . jumpRight ( )…" at bounding box center [418, 162] width 165 height 180
click at [352, 94] on div "hero . moveRight ( 1 ) hero . moveUp ( ) hero . jumpUp ( ) hero . jumpRight ( )…" at bounding box center [418, 162] width 165 height 180
click at [353, 94] on div "hero . moveRight ( 1 ) hero . moveUp ( ) hero . jumpUp ( ) hero . jumpRight ( )…" at bounding box center [418, 162] width 165 height 180
click at [353, 107] on div "hero . moveRight ( 1 ) hero . moveUp ( ) hero . jumpUp ( ) hero . jumpRight ( )…" at bounding box center [418, 162] width 165 height 180
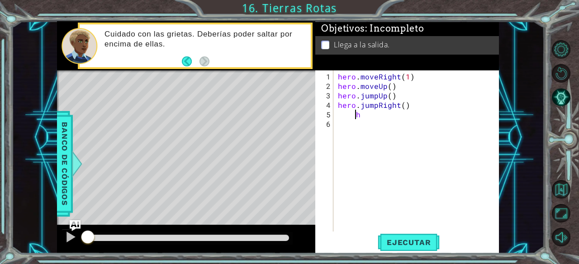
click at [353, 113] on div "hero . moveRight ( 1 ) hero . moveUp ( ) hero . jumpUp ( ) hero . jumpRight ( )…" at bounding box center [418, 162] width 165 height 180
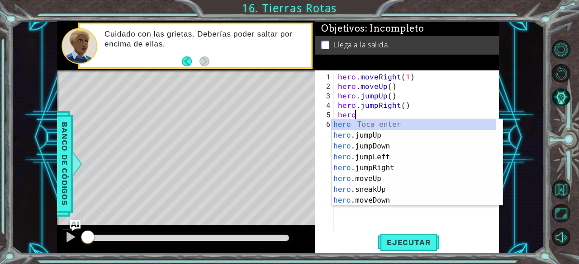
scroll to position [0, 1]
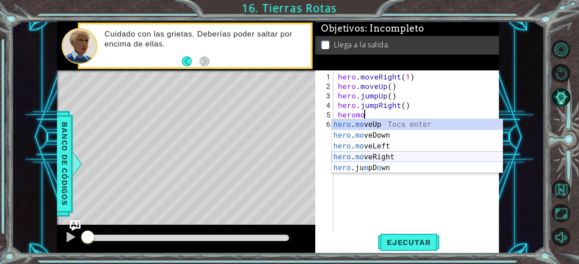
click at [384, 155] on div "hero . mo veUp Toca enter hero . mo veDown Toca enter hero . mo veLeft Toca ent…" at bounding box center [416, 157] width 171 height 76
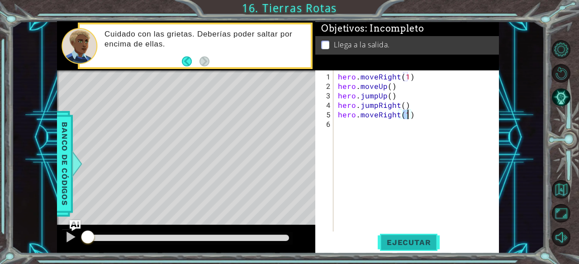
type textarea "hero.moveRight(1)"
click at [418, 237] on button "Ejecutar" at bounding box center [408, 243] width 62 height 19
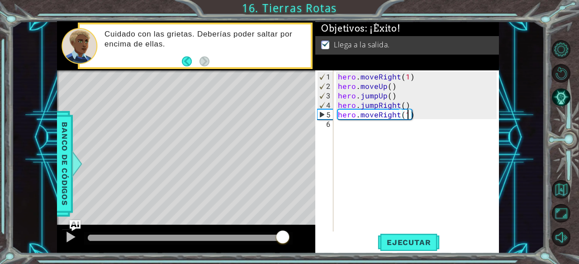
drag, startPoint x: 128, startPoint y: 235, endPoint x: 288, endPoint y: 240, distance: 160.5
click at [282, 240] on div at bounding box center [185, 238] width 194 height 6
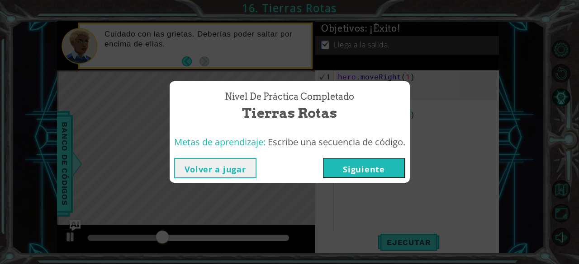
click at [361, 165] on button "Siguiente" at bounding box center [364, 168] width 82 height 20
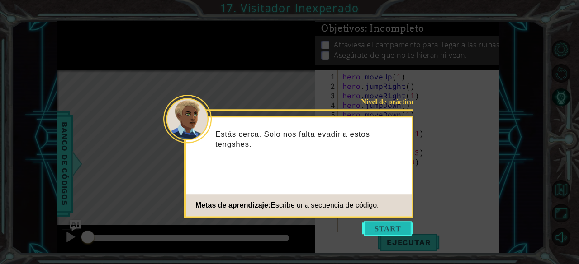
click at [381, 230] on button "Start" at bounding box center [388, 228] width 52 height 14
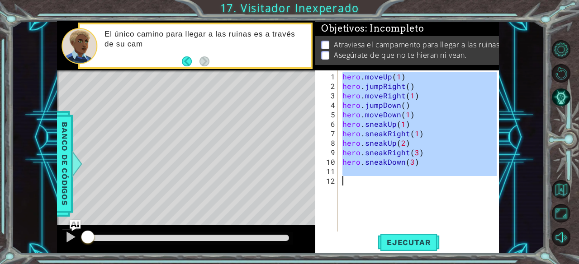
drag, startPoint x: 342, startPoint y: 75, endPoint x: 444, endPoint y: 194, distance: 157.0
click at [444, 194] on div "hero . moveUp ( 1 ) hero . jumpRight ( ) hero . moveRight ( 1 ) hero . jumpDown…" at bounding box center [420, 162] width 161 height 180
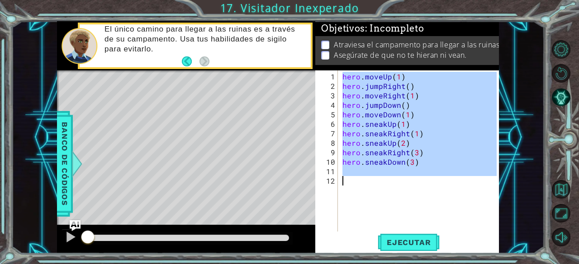
paste textarea "Escribir "Mover hacia la derecha 1 paso""
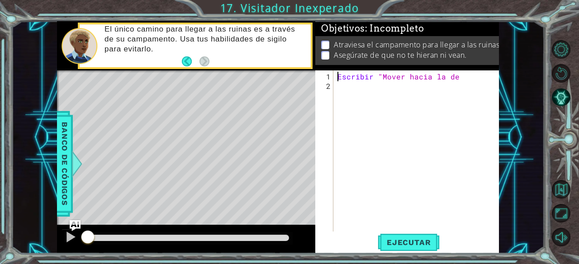
click at [456, 77] on div "Escribir "Mover hacia la de" at bounding box center [417, 162] width 165 height 180
type textarea "E"
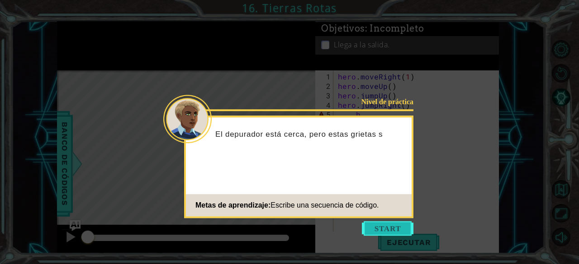
click at [395, 226] on button "Start" at bounding box center [388, 228] width 52 height 14
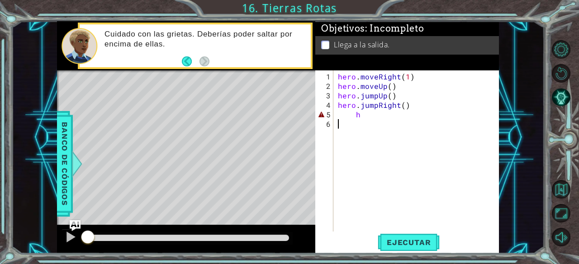
click at [379, 114] on div "hero . moveRight ( 1 ) hero . moveUp ( ) hero . jumpUp ( ) hero . jumpRight ( )…" at bounding box center [418, 162] width 165 height 180
type textarea "h"
click at [394, 235] on button "Ejecutar" at bounding box center [408, 243] width 62 height 19
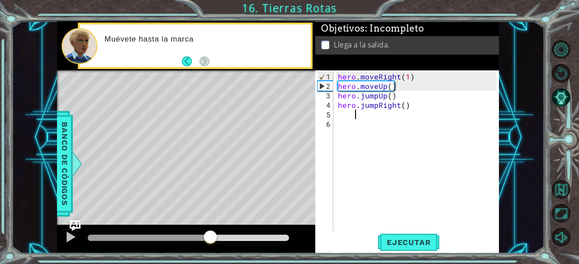
drag, startPoint x: 101, startPoint y: 235, endPoint x: 363, endPoint y: 234, distance: 262.2
click at [363, 234] on div "1 ההההההההההההההההההההההההההההההההההההההההההההההההההההההההההההההההההההההההההההה…" at bounding box center [277, 137] width 441 height 233
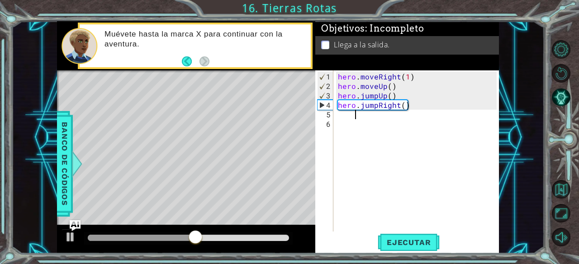
click at [407, 110] on div "hero . moveRight ( 1 ) hero . moveUp ( ) hero . jumpUp ( ) hero . jumpRight ( )" at bounding box center [418, 162] width 165 height 180
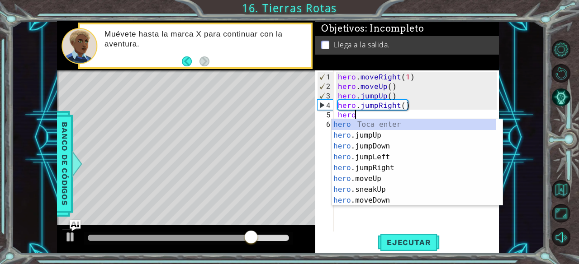
scroll to position [0, 1]
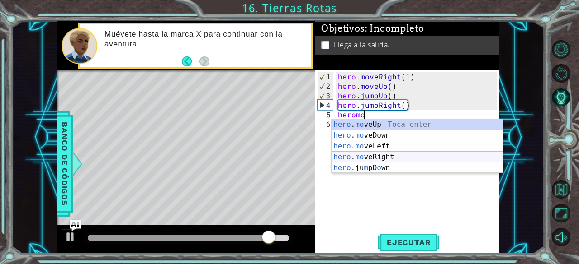
click at [402, 158] on div "hero . mo veUp Toca enter hero . mo veDown Toca enter hero . mo veLeft Toca ent…" at bounding box center [416, 157] width 171 height 76
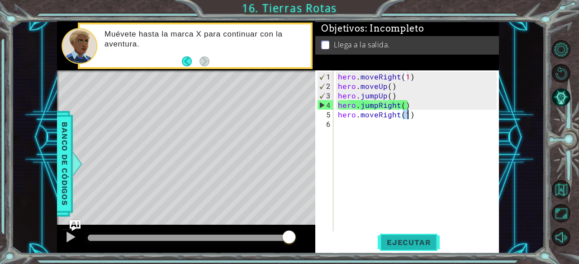
type textarea "hero.moveRight(1)"
click at [397, 237] on button "Ejecutar" at bounding box center [408, 243] width 62 height 19
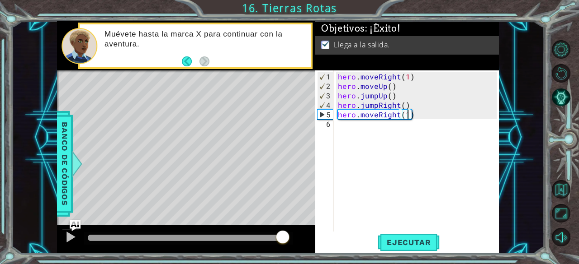
drag, startPoint x: 202, startPoint y: 238, endPoint x: 284, endPoint y: 247, distance: 81.9
click at [284, 247] on div at bounding box center [186, 239] width 258 height 29
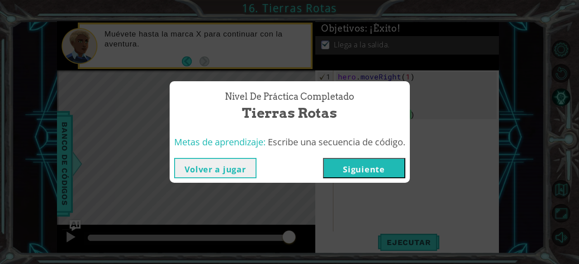
click at [362, 168] on button "Siguiente" at bounding box center [364, 168] width 82 height 20
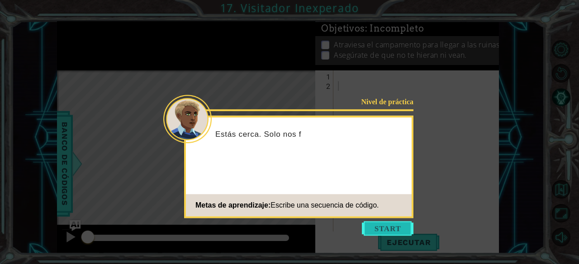
click at [382, 224] on button "Start" at bounding box center [388, 228] width 52 height 14
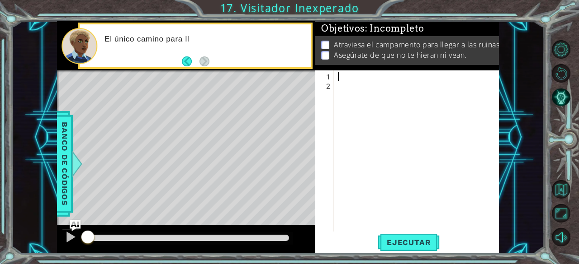
click at [358, 72] on div at bounding box center [418, 162] width 165 height 180
